Goal: Task Accomplishment & Management: Use online tool/utility

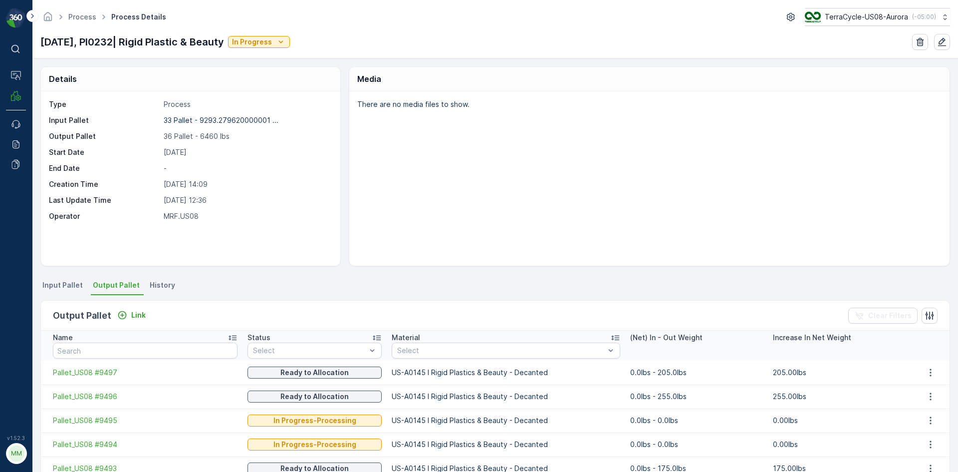
scroll to position [50, 0]
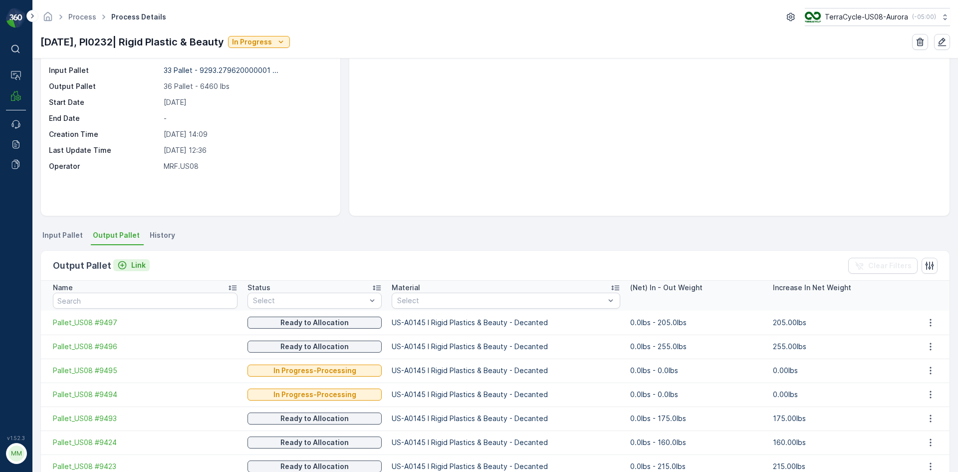
click at [124, 264] on icon "Link" at bounding box center [122, 265] width 8 height 8
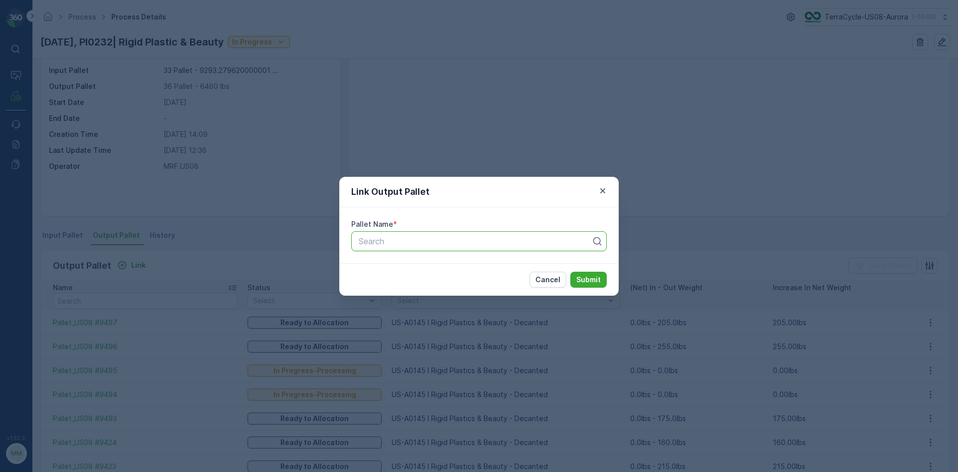
click at [422, 243] on div at bounding box center [475, 241] width 235 height 9
type input "9323"
click at [410, 264] on span "Pallet_US08 #9323" at bounding box center [393, 265] width 72 height 9
click at [598, 277] on p "Submit" at bounding box center [589, 280] width 24 height 10
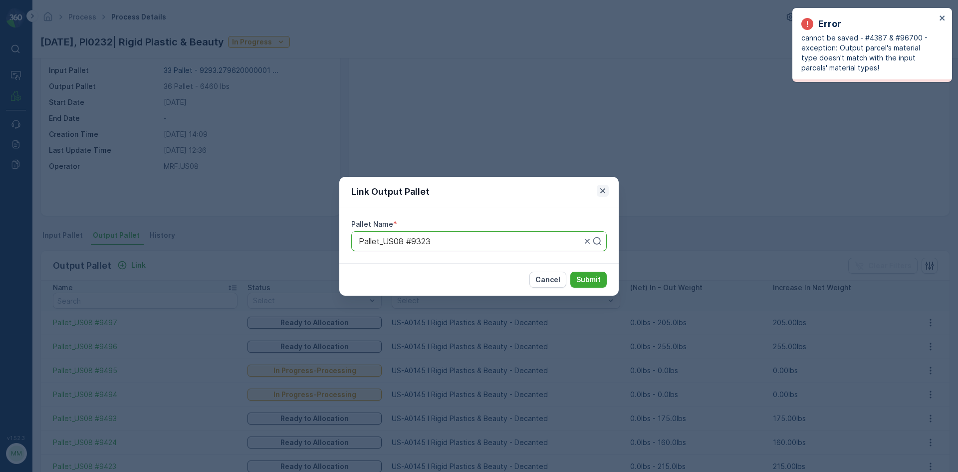
click at [600, 192] on icon "button" at bounding box center [603, 191] width 10 height 10
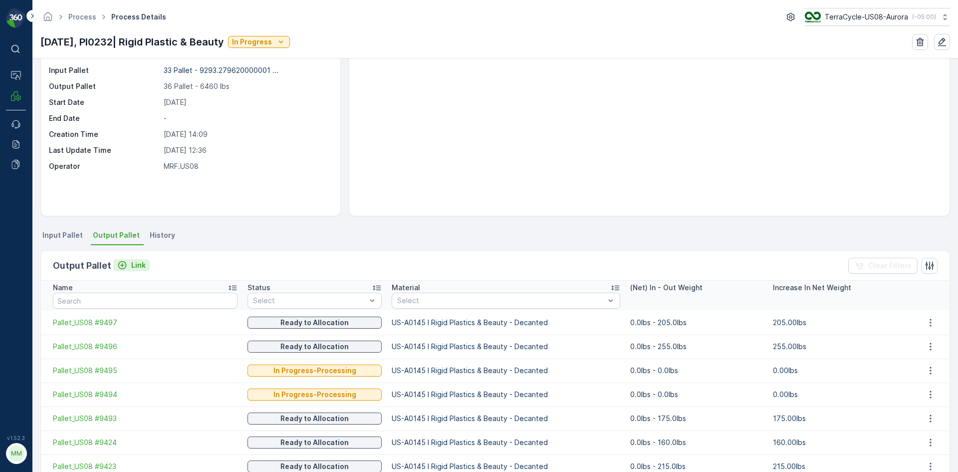
click at [126, 264] on div "Link" at bounding box center [131, 265] width 28 height 10
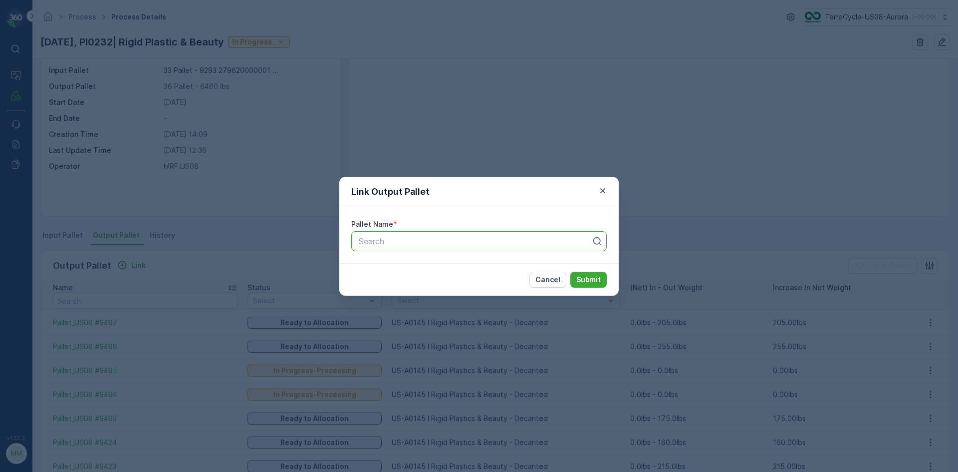
click at [443, 243] on div at bounding box center [475, 241] width 235 height 9
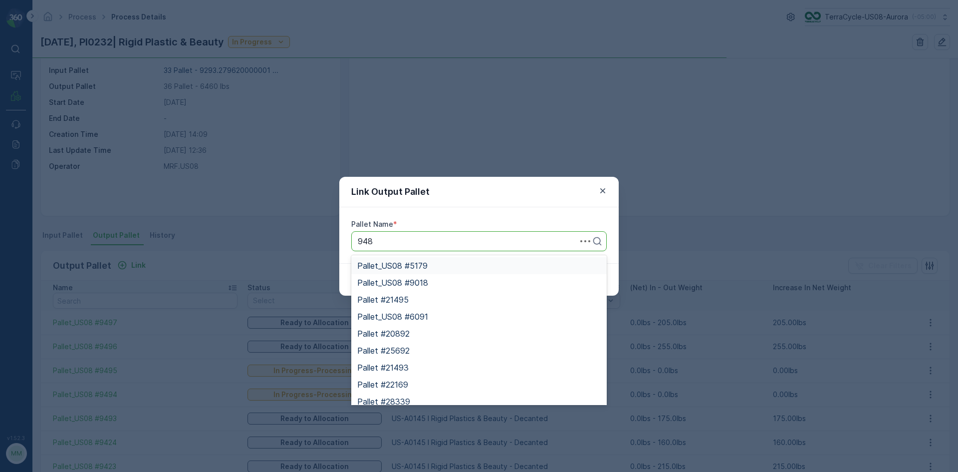
type input "9487"
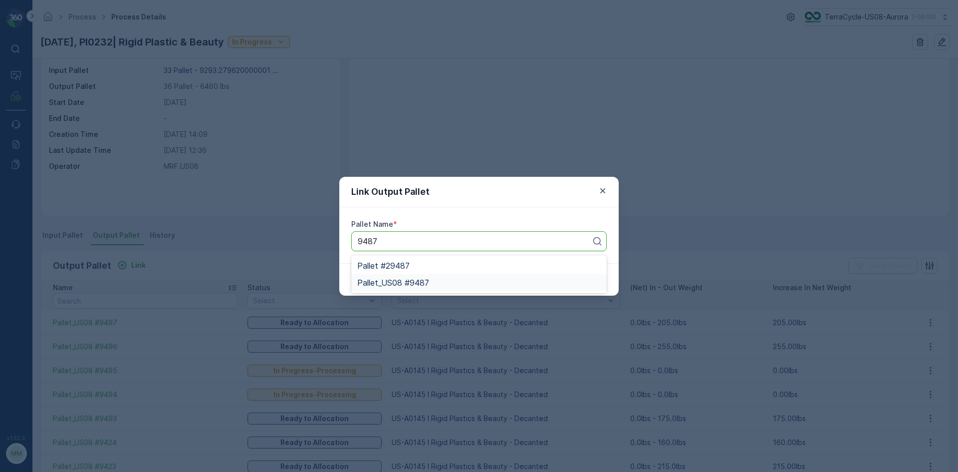
click at [421, 286] on span "Pallet_US08 #9487" at bounding box center [393, 282] width 72 height 9
click at [594, 279] on p "Submit" at bounding box center [589, 280] width 24 height 10
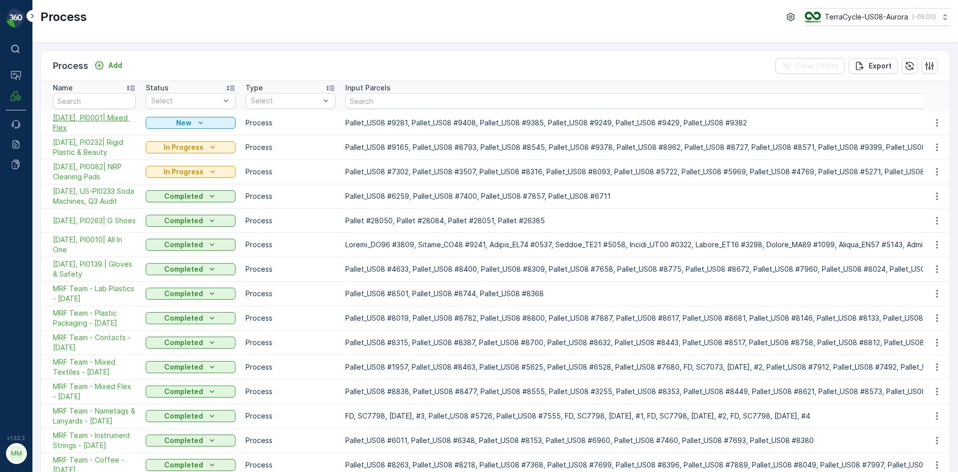
click at [123, 116] on span "[DATE], PI0001| Mixed Flex" at bounding box center [94, 123] width 83 height 20
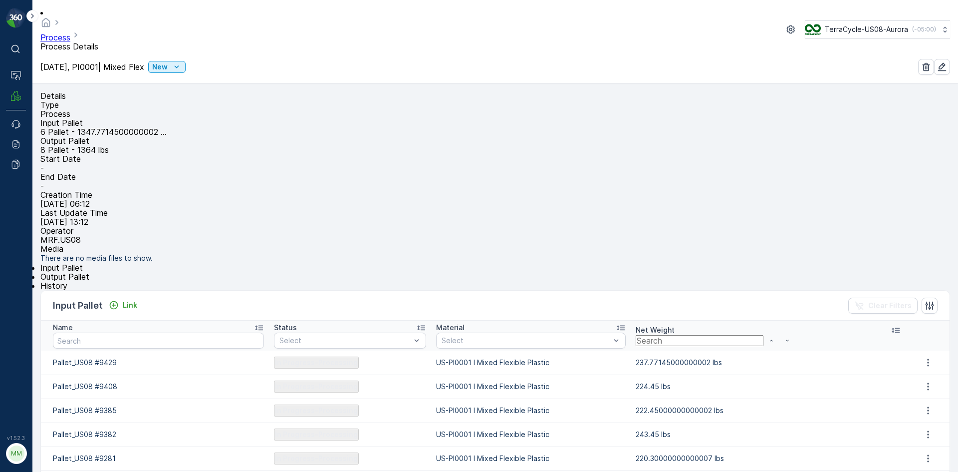
click at [105, 279] on li "Output Pallet" at bounding box center [495, 276] width 910 height 9
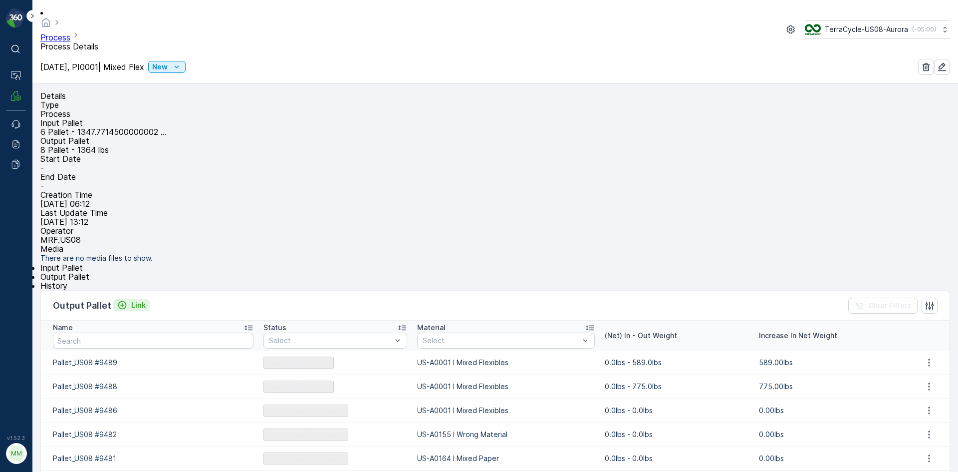
click at [134, 310] on p "Link" at bounding box center [138, 305] width 14 height 10
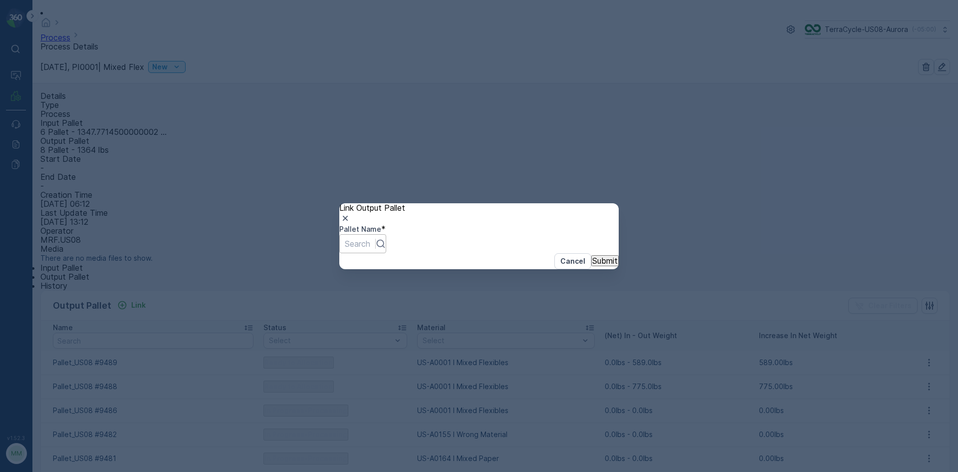
click at [370, 243] on div at bounding box center [357, 243] width 25 height 11
type input "9485"
click at [472, 471] on div "Pallet_US08 #9485" at bounding box center [479, 476] width 958 height 9
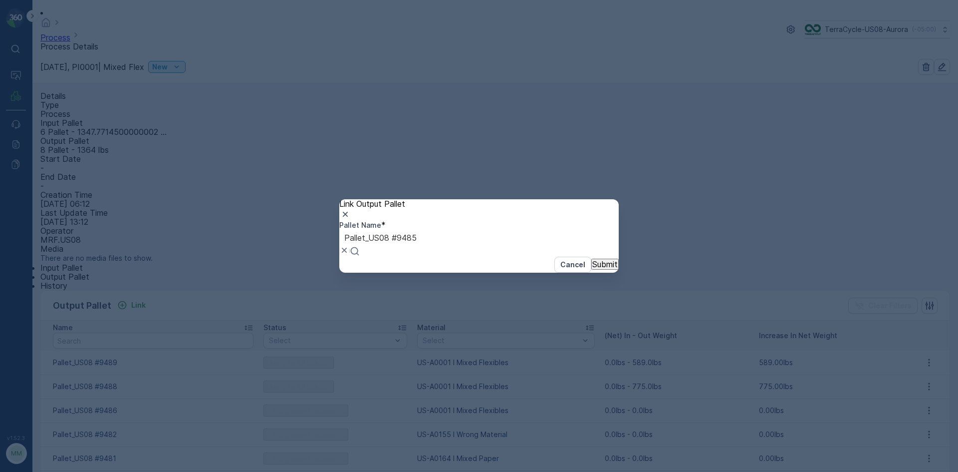
click at [592, 269] on p "Submit" at bounding box center [604, 264] width 25 height 9
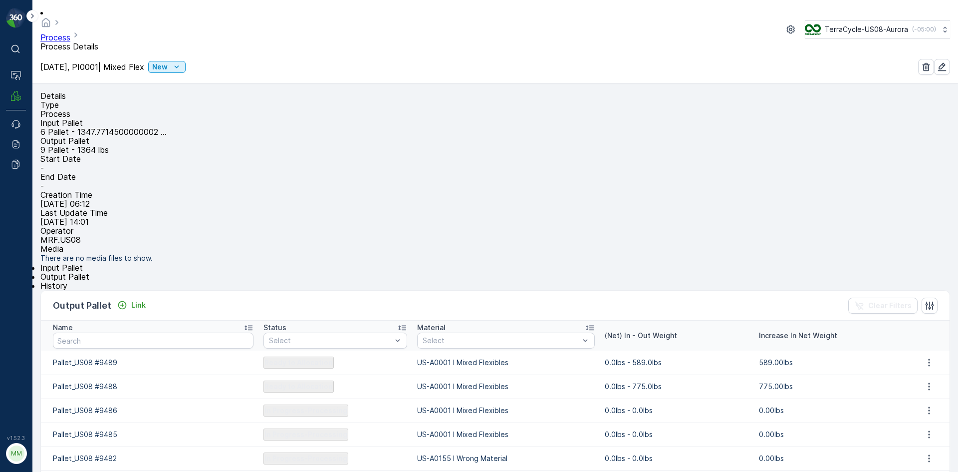
click at [69, 273] on span "Input Pallet" at bounding box center [61, 268] width 42 height 10
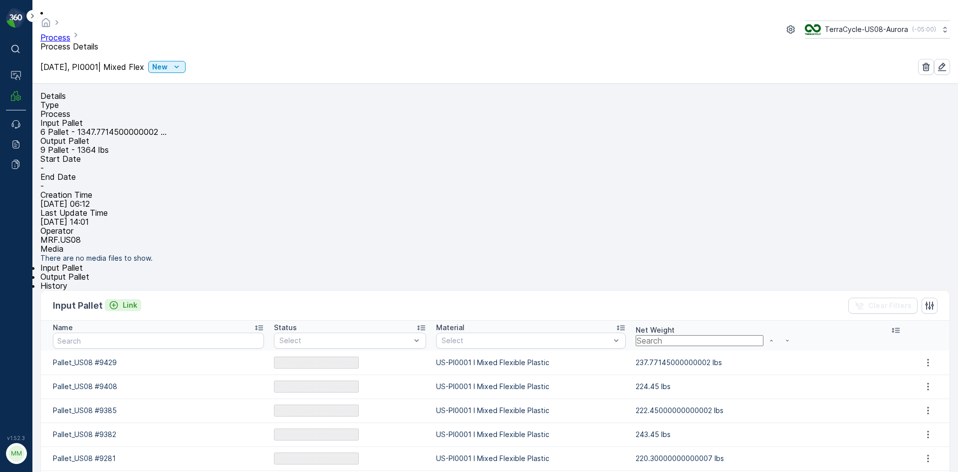
click at [129, 310] on p "Link" at bounding box center [130, 305] width 14 height 10
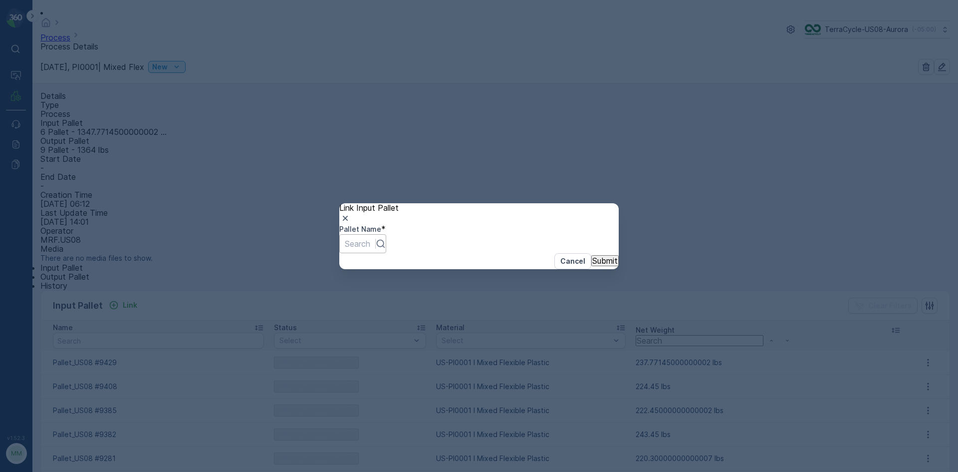
drag, startPoint x: 422, startPoint y: 231, endPoint x: 418, endPoint y: 237, distance: 6.8
click at [386, 234] on div "Search" at bounding box center [362, 243] width 47 height 19
type input "9354"
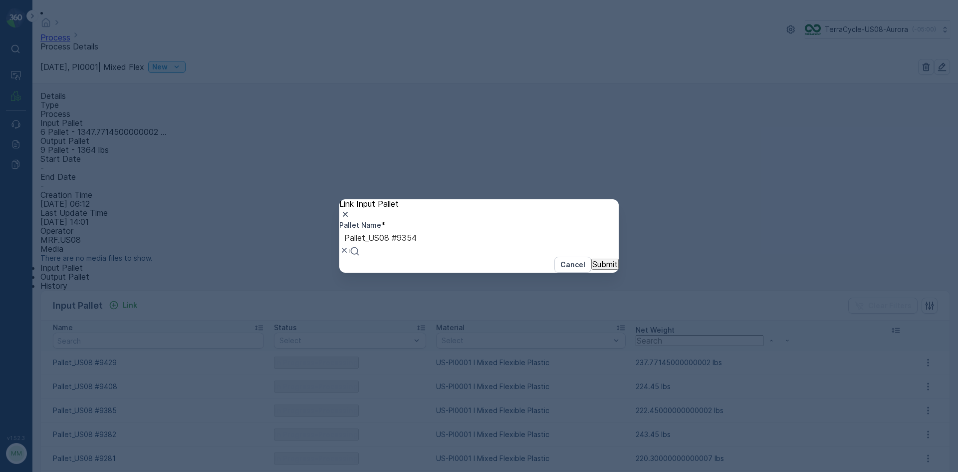
click at [591, 259] on button "Submit" at bounding box center [604, 264] width 27 height 11
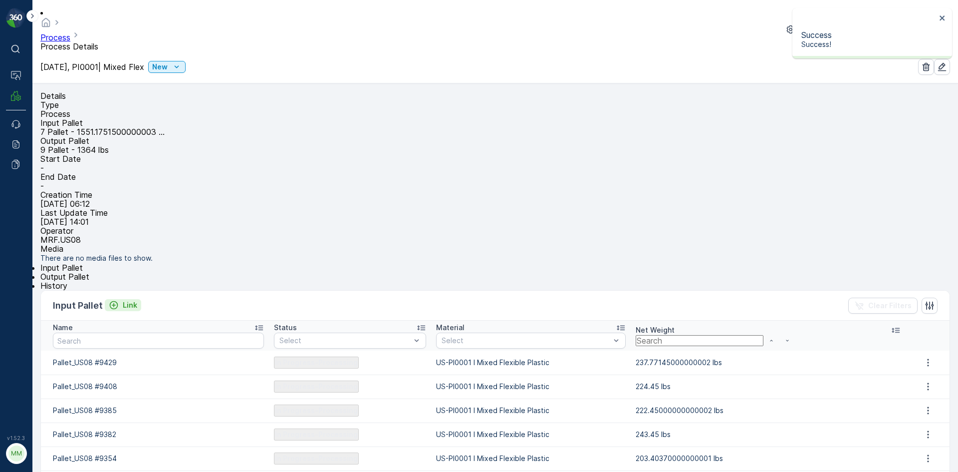
click at [115, 309] on button "Link" at bounding box center [123, 305] width 36 height 12
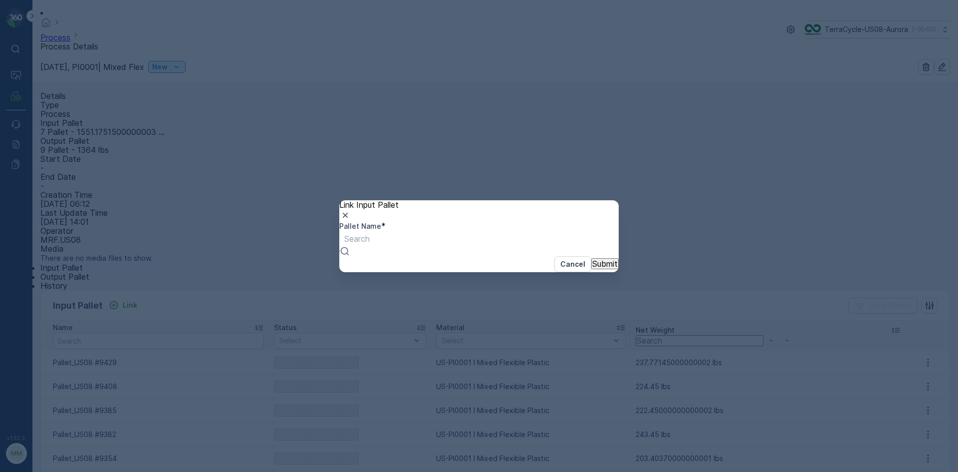
click at [375, 231] on div "Search" at bounding box center [356, 243] width 35 height 25
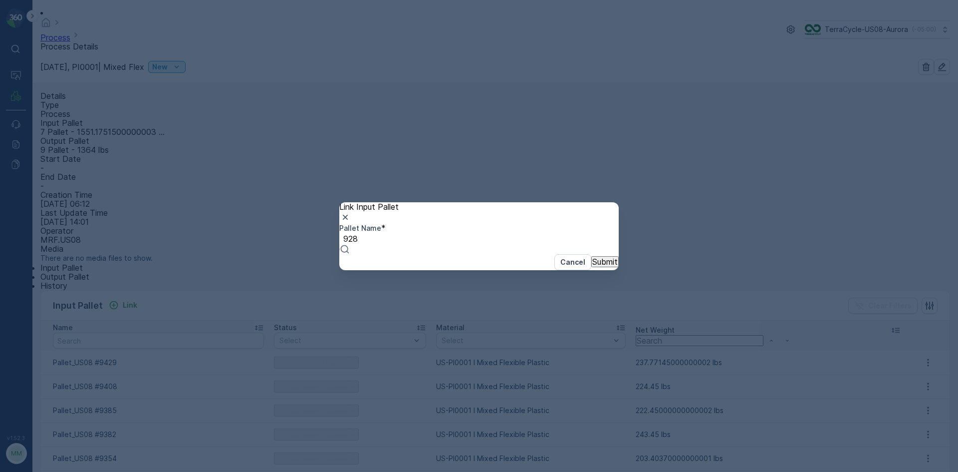
type input "9281"
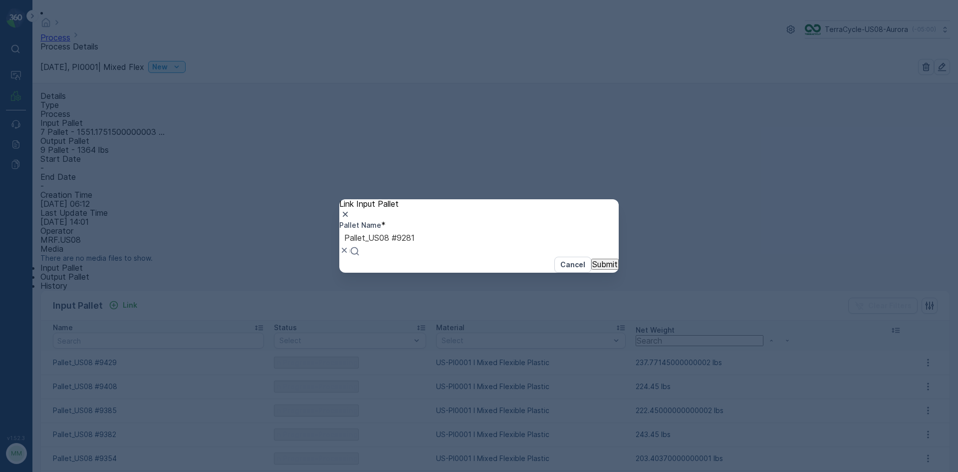
click at [591, 259] on button "Submit" at bounding box center [604, 264] width 27 height 11
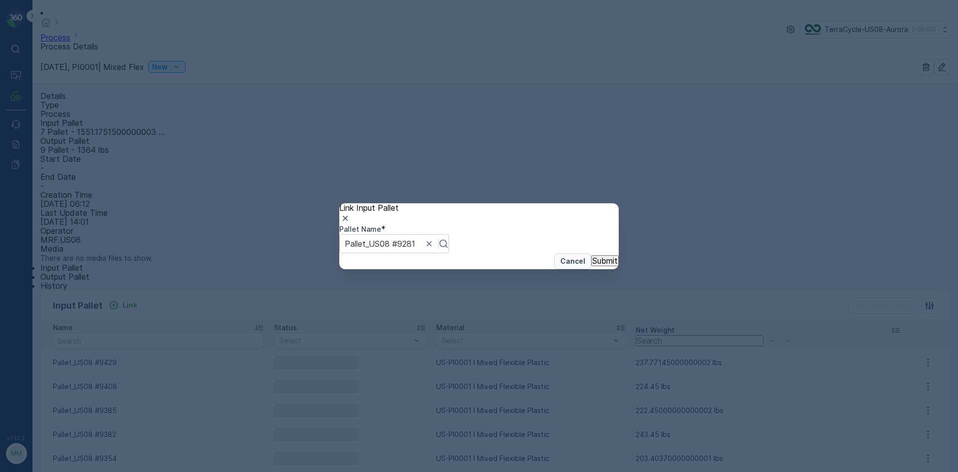
click at [561, 266] on p "Cancel" at bounding box center [573, 261] width 25 height 10
